Goal: Information Seeking & Learning: Find specific fact

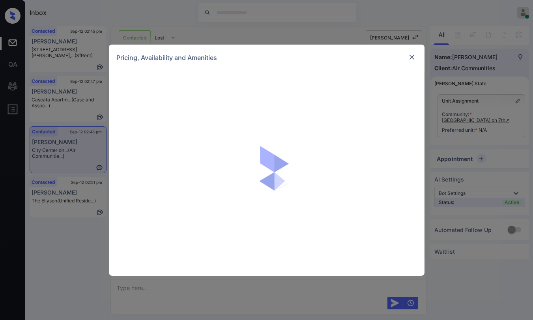
scroll to position [2021, 0]
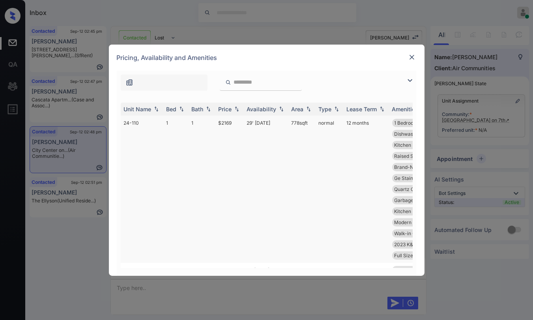
click at [193, 120] on td "1" at bounding box center [202, 189] width 27 height 147
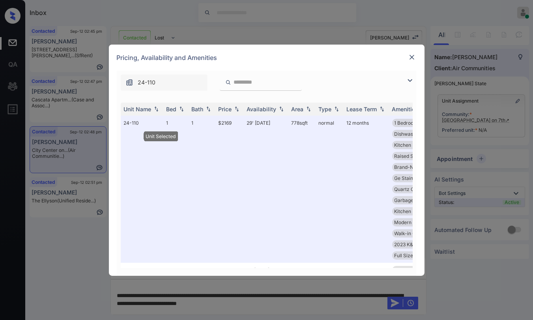
click at [411, 58] on img at bounding box center [412, 57] width 8 height 8
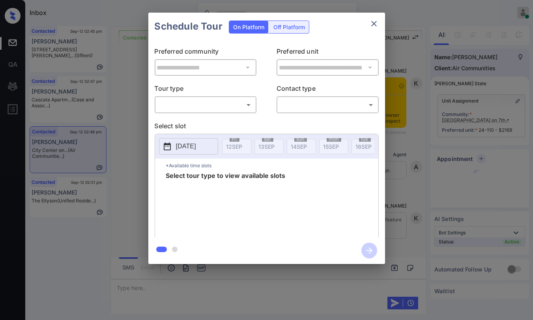
scroll to position [2248, 0]
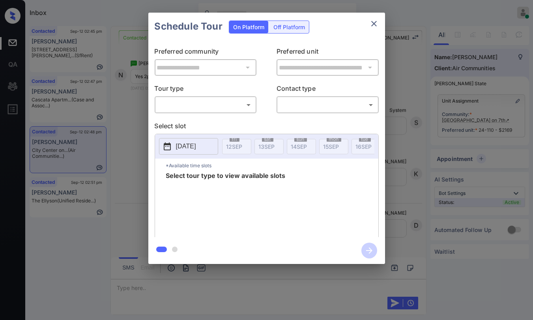
click at [221, 96] on div "​ ​" at bounding box center [206, 104] width 102 height 17
click at [204, 103] on body "Inbox Danielle Dela Cruz Online Set yourself offline Set yourself on break Prof…" at bounding box center [266, 160] width 533 height 320
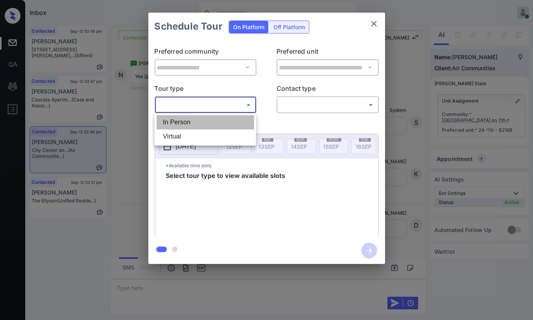
click at [177, 122] on li "In Person" at bounding box center [205, 122] width 97 height 14
type input "********"
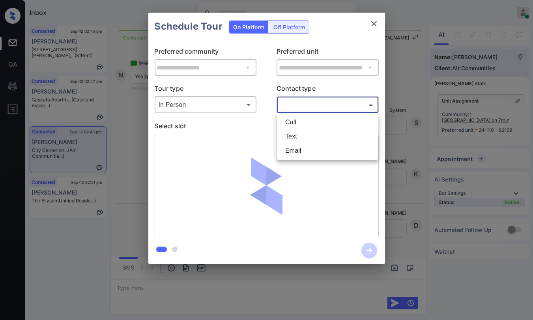
click at [303, 103] on body "Inbox Danielle Dela Cruz Online Set yourself offline Set yourself on break Prof…" at bounding box center [266, 160] width 533 height 320
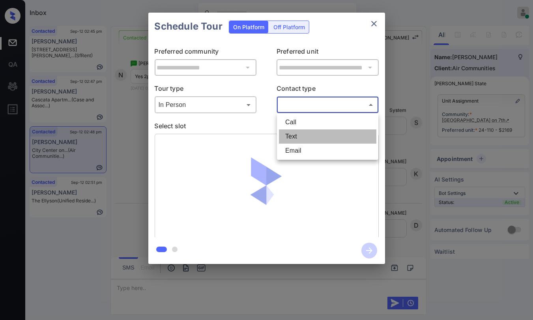
click at [299, 132] on li "Text" at bounding box center [327, 136] width 97 height 14
type input "****"
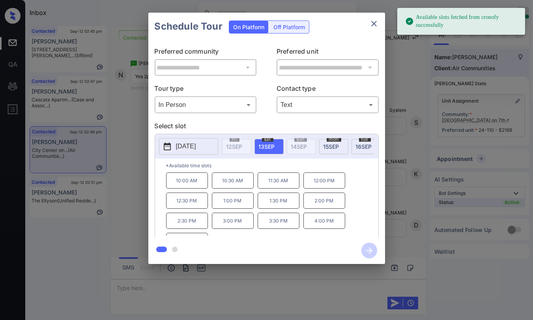
click at [331, 143] on span "15 SEP" at bounding box center [332, 146] width 16 height 7
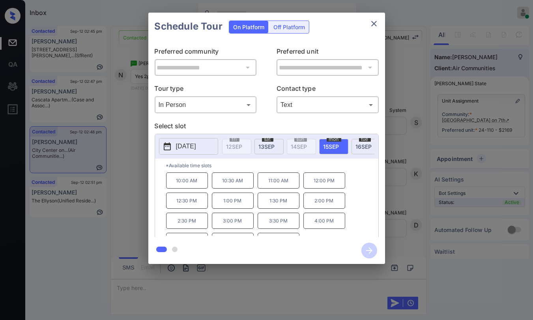
click at [316, 204] on p "2:00 PM" at bounding box center [324, 201] width 42 height 16
click at [371, 250] on icon "button" at bounding box center [369, 250] width 6 height 6
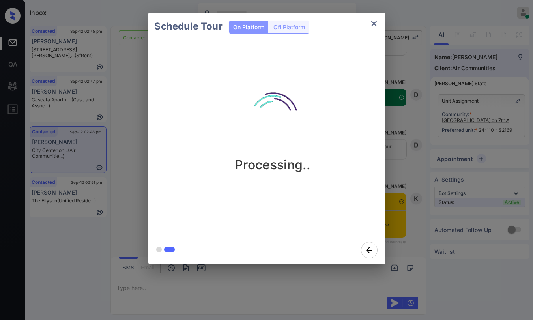
scroll to position [2428, 0]
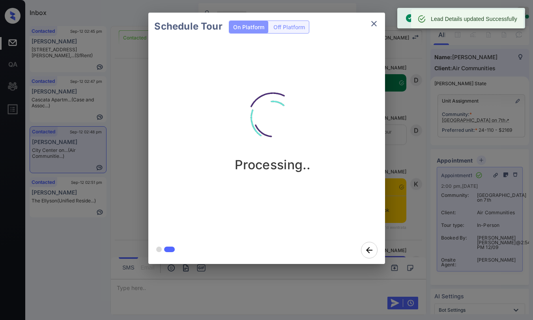
drag, startPoint x: 376, startPoint y: 20, endPoint x: 375, endPoint y: 24, distance: 4.4
click at [375, 24] on icon "close" at bounding box center [373, 23] width 9 height 9
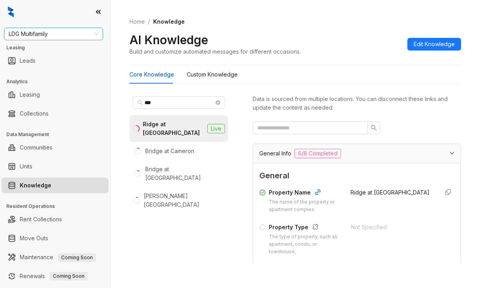
scroll to position [158, 0]
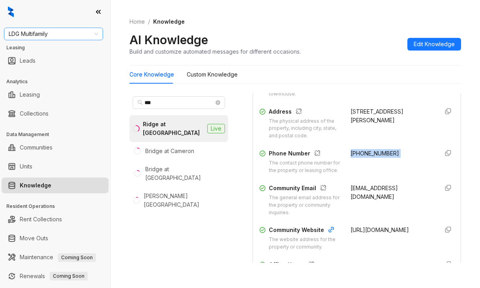
click at [74, 39] on span "LDG Multifamily" at bounding box center [54, 34] width 90 height 12
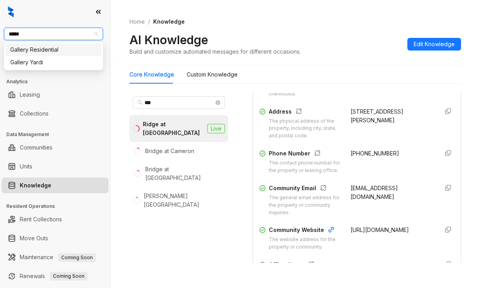
type input "******"
click at [39, 51] on div "Gallery Residential" at bounding box center [53, 49] width 86 height 9
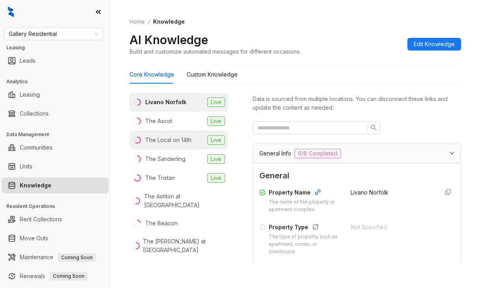
scroll to position [46, 0]
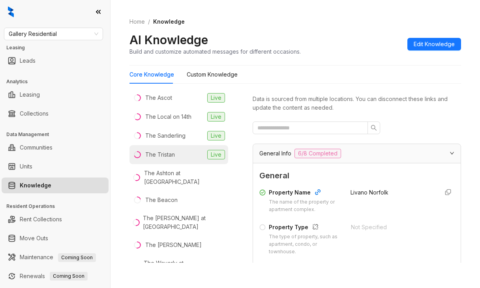
click at [160, 147] on li "The Tristan Live" at bounding box center [178, 154] width 99 height 19
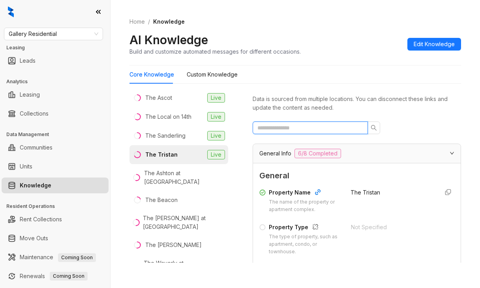
click at [298, 125] on input "text" at bounding box center [306, 128] width 99 height 9
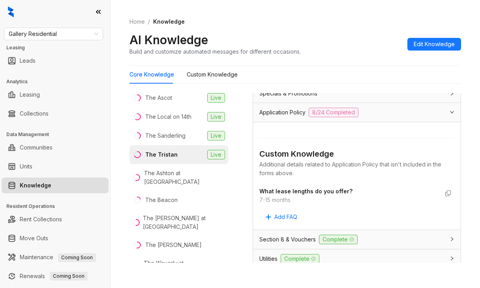
scroll to position [118, 0]
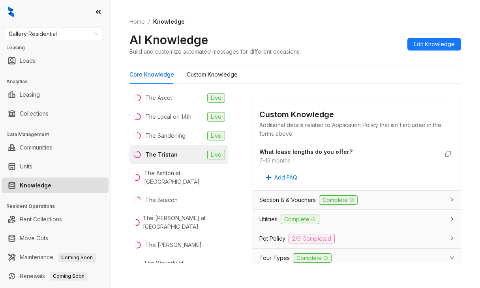
type input "*****"
drag, startPoint x: 258, startPoint y: 160, endPoint x: 306, endPoint y: 163, distance: 47.8
click at [306, 163] on div "Custom Knowledge Additional details related to Application Policy that isn't in…" at bounding box center [357, 136] width 208 height 107
click at [273, 161] on div "7-15 months" at bounding box center [348, 160] width 179 height 9
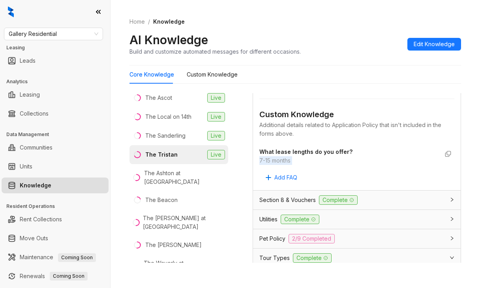
click at [273, 161] on div "7-15 months" at bounding box center [348, 160] width 179 height 9
drag, startPoint x: 318, startPoint y: 160, endPoint x: 285, endPoint y: 162, distance: 33.2
click at [318, 160] on div "7-15 months" at bounding box center [348, 160] width 179 height 9
click at [283, 162] on div "7-15 months" at bounding box center [348, 160] width 179 height 9
click at [281, 161] on div "7-15 months" at bounding box center [348, 160] width 179 height 9
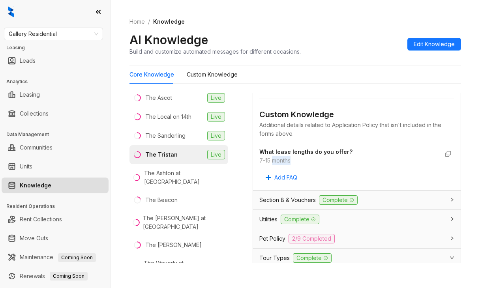
click at [281, 161] on div "7-15 months" at bounding box center [348, 160] width 179 height 9
click at [293, 160] on div "7-15 months" at bounding box center [348, 160] width 179 height 9
drag, startPoint x: 293, startPoint y: 160, endPoint x: 259, endPoint y: 157, distance: 34.4
click at [259, 157] on div "Custom Knowledge Additional details related to Application Policy that isn't in…" at bounding box center [357, 136] width 208 height 107
click at [312, 161] on div "7-15 months" at bounding box center [348, 160] width 179 height 9
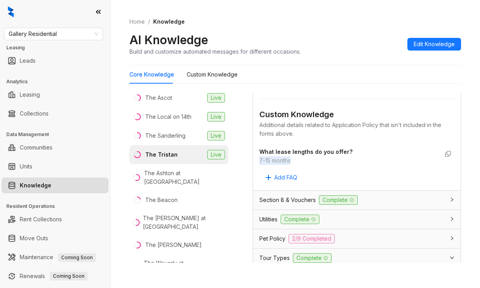
drag, startPoint x: 260, startPoint y: 158, endPoint x: 299, endPoint y: 159, distance: 39.9
click at [299, 159] on div "7-15 months" at bounding box center [348, 160] width 179 height 9
click at [330, 164] on div "7-15 months" at bounding box center [348, 160] width 179 height 9
click at [284, 159] on div "7-15 months" at bounding box center [348, 160] width 179 height 9
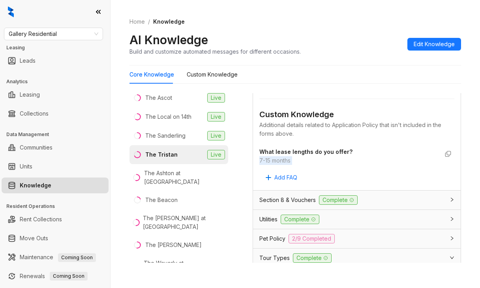
click at [284, 159] on div "7-15 months" at bounding box center [348, 160] width 179 height 9
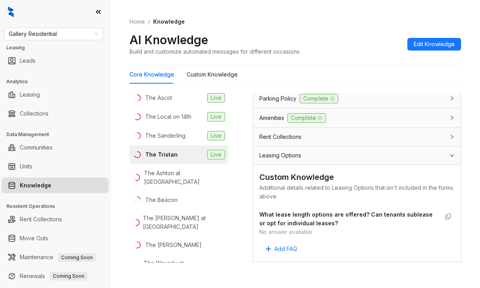
scroll to position [391, 0]
